Goal: Task Accomplishment & Management: Use online tool/utility

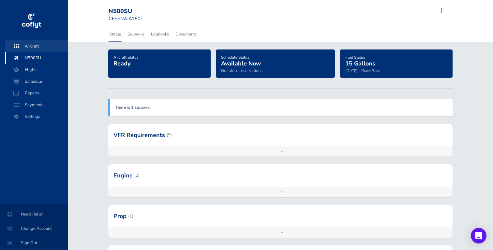
click at [36, 44] on span "Aircraft" at bounding box center [37, 46] width 50 height 12
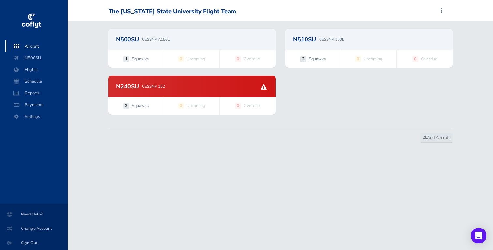
click at [152, 86] on p "CESSNA 152" at bounding box center [153, 86] width 23 height 6
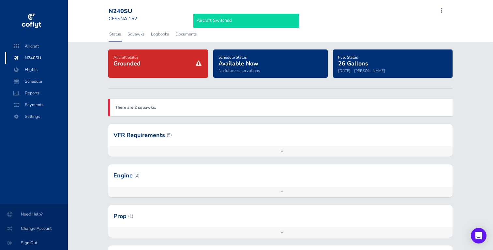
click at [146, 57] on h4 "Aircraft Status Grounded" at bounding box center [158, 60] width 90 height 14
click at [138, 104] on div "There are 2 squawks." at bounding box center [280, 107] width 345 height 17
click at [131, 107] on strong "There are 2 squawks." at bounding box center [135, 108] width 41 height 6
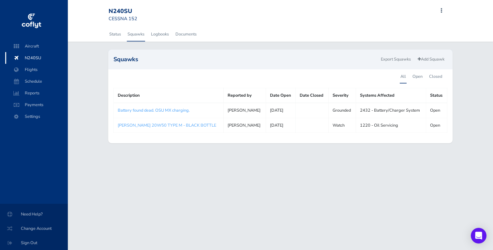
click at [170, 111] on link "Battery found dead. OSU MX charging." at bounding box center [154, 111] width 72 height 6
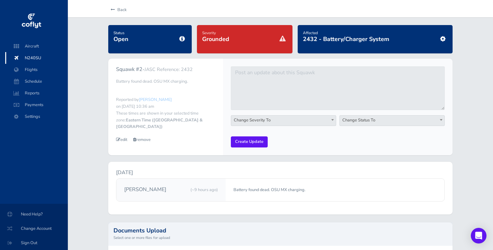
scroll to position [25, 0]
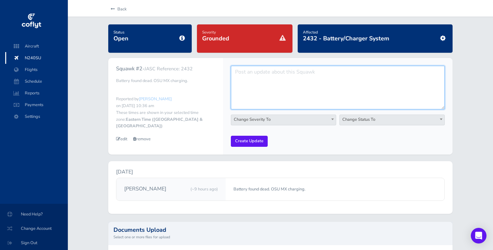
click at [337, 84] on textarea at bounding box center [338, 88] width 214 height 44
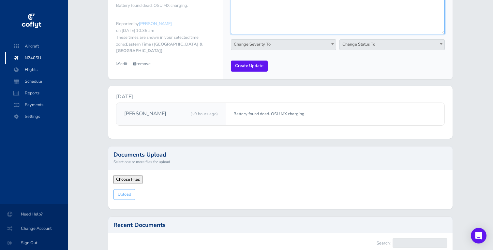
scroll to position [0, 0]
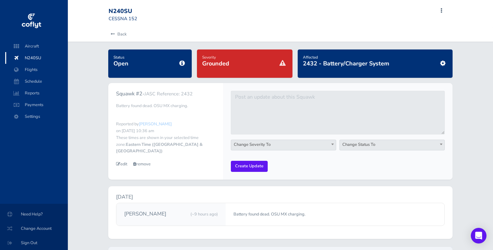
click at [299, 144] on span "Change Severity To" at bounding box center [283, 144] width 105 height 9
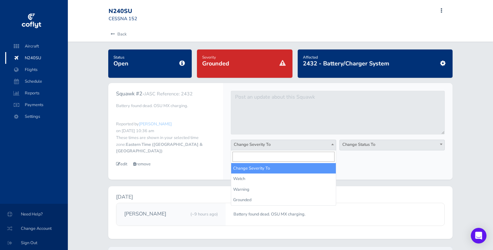
click at [364, 146] on span "Change Status To" at bounding box center [392, 144] width 105 height 9
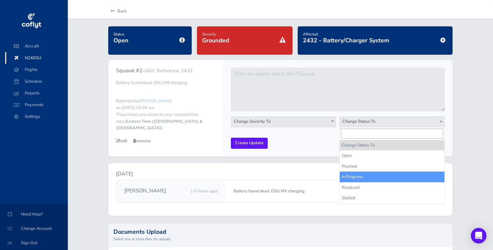
scroll to position [23, 0]
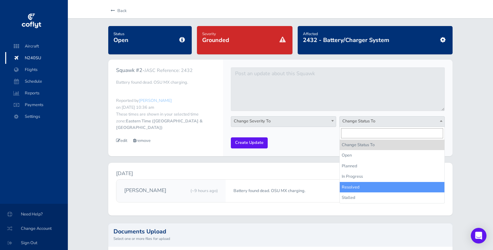
select select "resolved"
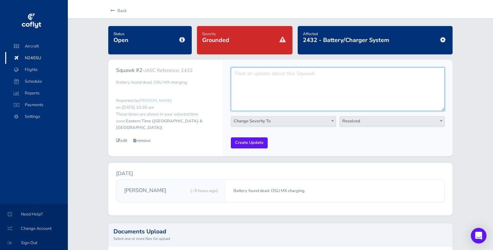
click at [251, 95] on textarea at bounding box center [338, 89] width 214 height 44
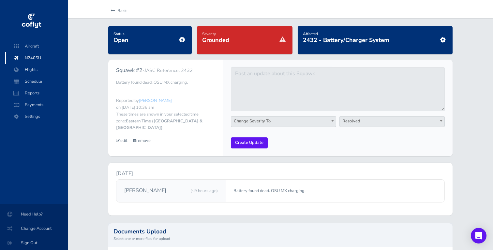
click at [220, 92] on div "Squawk #2 - JASC Reference: 2432 Battery found dead. OSU MX charging. Reported …" at bounding box center [165, 107] width 115 height 94
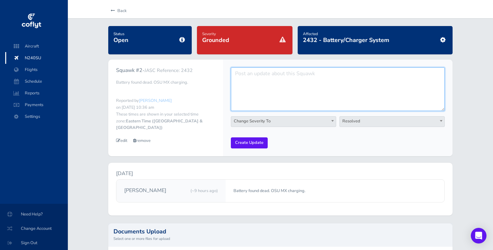
click at [249, 95] on textarea at bounding box center [338, 89] width 214 height 44
type textarea "Charged and reinstalled by OSU AC MX"
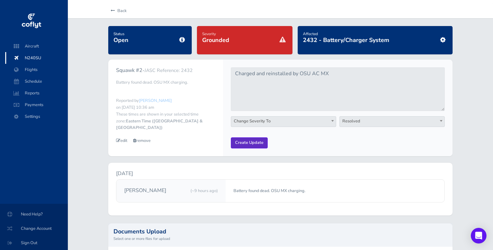
click at [236, 147] on input "Create Update" at bounding box center [249, 143] width 37 height 11
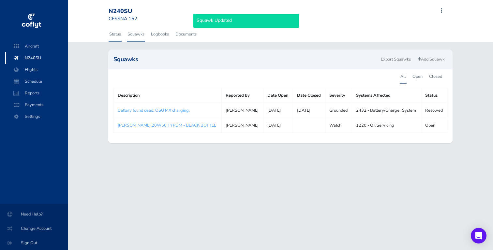
click at [117, 39] on link "Status" at bounding box center [115, 34] width 13 height 14
